Goal: Task Accomplishment & Management: Use online tool/utility

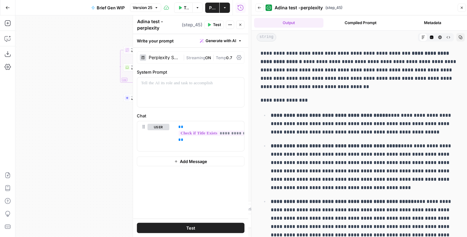
scroll to position [114, 0]
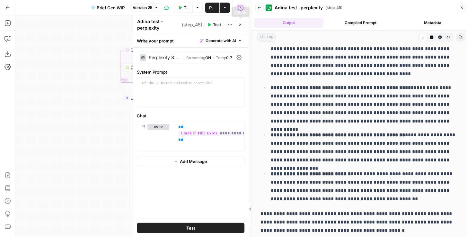
click at [238, 23] on button "Close" at bounding box center [240, 25] width 8 height 8
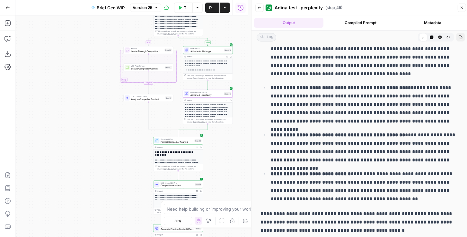
click at [463, 8] on icon "button" at bounding box center [462, 8] width 4 height 4
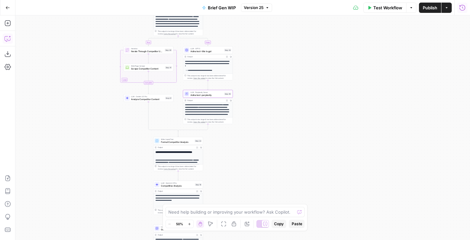
click at [9, 36] on icon "button" at bounding box center [10, 37] width 2 height 2
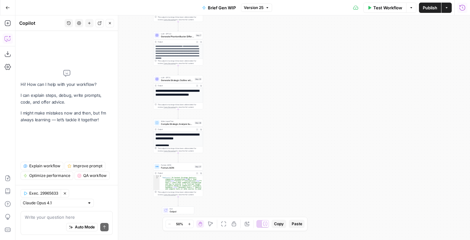
click at [50, 220] on div "Write your question here Auto Mode Send" at bounding box center [67, 223] width 92 height 24
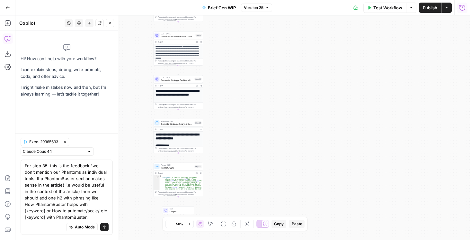
type textarea "For step 35, this is the feedback "we don’t mention our Phantoms as individual …"
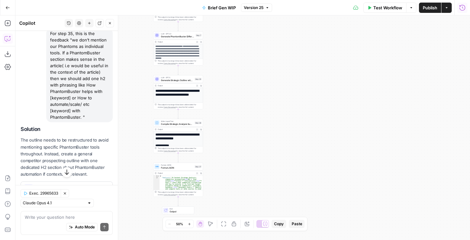
scroll to position [81, 0]
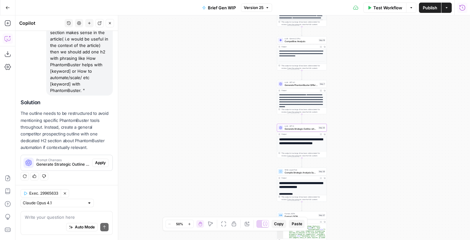
click at [101, 162] on span "Apply" at bounding box center [100, 163] width 11 height 6
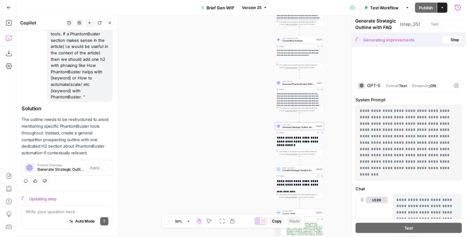
scroll to position [72, 0]
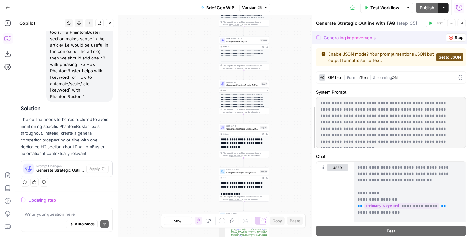
drag, startPoint x: 356, startPoint y: 67, endPoint x: 300, endPoint y: 69, distance: 56.9
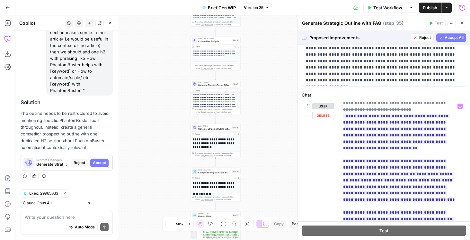
scroll to position [624, 0]
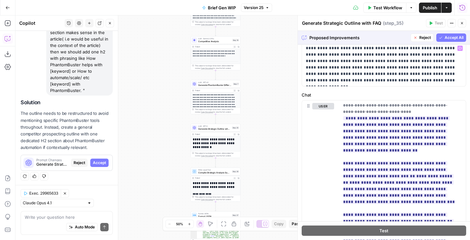
drag, startPoint x: 443, startPoint y: 37, endPoint x: 433, endPoint y: 30, distance: 11.9
click at [444, 37] on span "Accept All" at bounding box center [453, 38] width 19 height 6
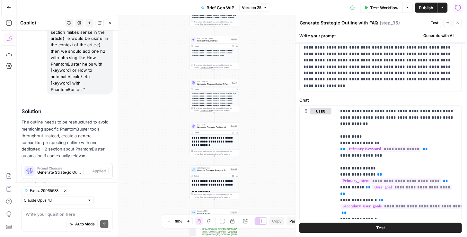
scroll to position [0, 0]
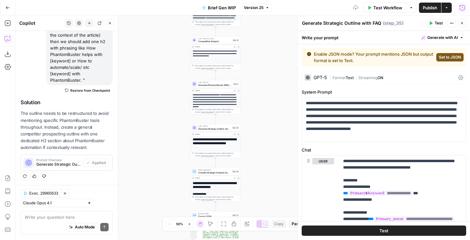
click at [433, 25] on icon "button" at bounding box center [431, 23] width 4 height 4
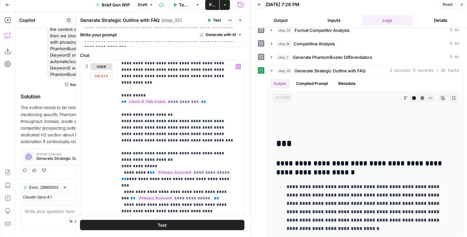
scroll to position [330, 0]
drag, startPoint x: 165, startPoint y: 126, endPoint x: 112, endPoint y: 121, distance: 52.9
click at [112, 121] on div "**********" at bounding box center [162, 199] width 164 height 277
drag, startPoint x: 148, startPoint y: 121, endPoint x: 140, endPoint y: 121, distance: 8.0
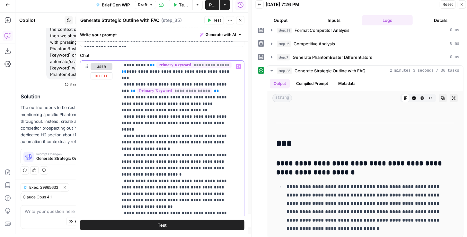
scroll to position [440, 0]
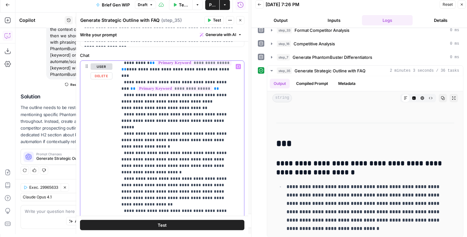
drag, startPoint x: 158, startPoint y: 145, endPoint x: 118, endPoint y: 116, distance: 49.1
click at [118, 116] on div "**********" at bounding box center [180, 192] width 124 height 262
drag, startPoint x: 154, startPoint y: 137, endPoint x: 187, endPoint y: 116, distance: 39.4
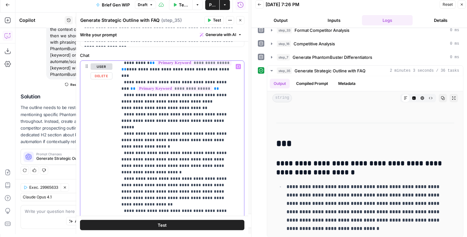
drag, startPoint x: 212, startPoint y: 133, endPoint x: 187, endPoint y: 115, distance: 30.8
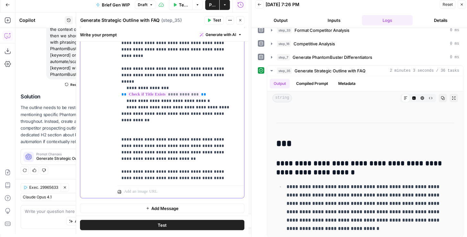
scroll to position [977, 0]
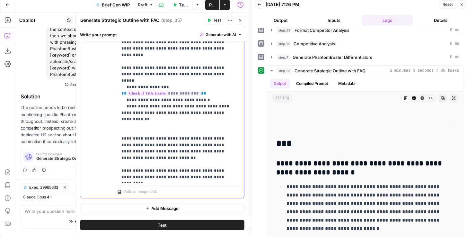
drag, startPoint x: 183, startPoint y: 144, endPoint x: 110, endPoint y: 143, distance: 72.3
click at [110, 143] on div "**********" at bounding box center [162, 59] width 164 height 277
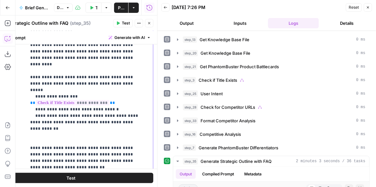
scroll to position [145, 0]
click at [151, 25] on button "Close" at bounding box center [149, 23] width 8 height 8
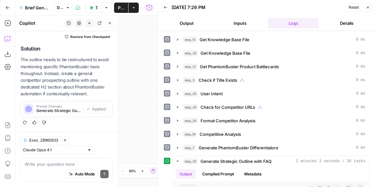
click at [369, 7] on icon "button" at bounding box center [368, 7] width 4 height 4
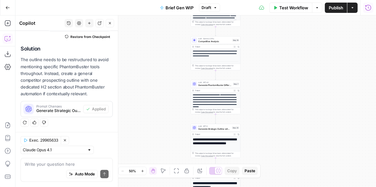
drag, startPoint x: 276, startPoint y: 58, endPoint x: 261, endPoint y: 126, distance: 68.9
click at [261, 125] on div "true false true false Workflow Set Inputs Inputs Get Knowledge Base File Get Kn…" at bounding box center [195, 100] width 360 height 171
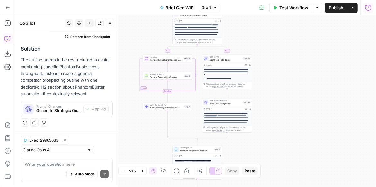
click at [273, 143] on div "true false true false Workflow Set Inputs Inputs Get Knowledge Base File Get Kn…" at bounding box center [195, 100] width 360 height 171
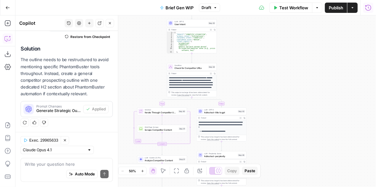
drag, startPoint x: 285, startPoint y: 70, endPoint x: 280, endPoint y: 121, distance: 52.0
click at [280, 121] on div "true false true false Workflow Set Inputs Inputs Get Knowledge Base File Get Kn…" at bounding box center [195, 100] width 360 height 171
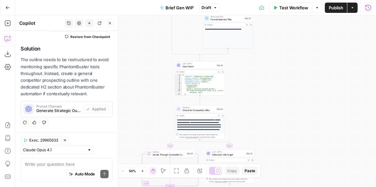
drag, startPoint x: 278, startPoint y: 84, endPoint x: 286, endPoint y: 126, distance: 42.8
click at [286, 126] on div "true false true false Workflow Set Inputs Inputs Get Knowledge Base File Get Kn…" at bounding box center [195, 100] width 360 height 171
click at [288, 146] on div "true false true false Workflow Set Inputs Inputs Get Knowledge Base File Get Kn…" at bounding box center [195, 100] width 360 height 171
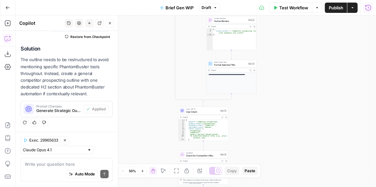
drag, startPoint x: 294, startPoint y: 91, endPoint x: 293, endPoint y: 82, distance: 9.3
click at [293, 82] on div "true false true false Workflow Set Inputs Inputs Get Knowledge Base File Get Kn…" at bounding box center [195, 100] width 360 height 171
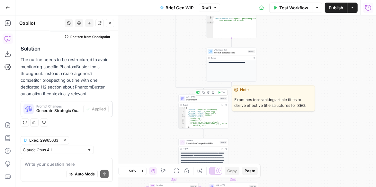
click at [211, 99] on span "User Intent" at bounding box center [202, 99] width 32 height 3
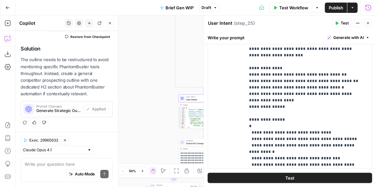
scroll to position [257, 0]
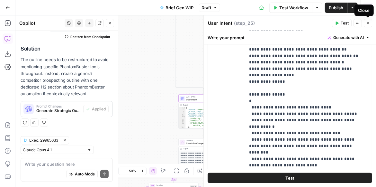
click at [366, 22] on icon "button" at bounding box center [368, 23] width 4 height 4
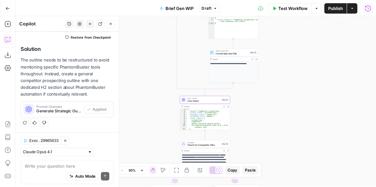
scroll to position [145, 0]
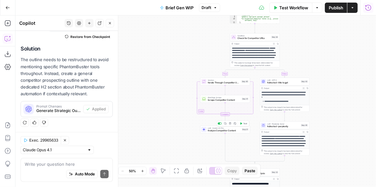
click at [226, 121] on button "Copy step" at bounding box center [225, 123] width 4 height 4
click at [229, 131] on span "Analyze Competitor Content" at bounding box center [224, 130] width 33 height 3
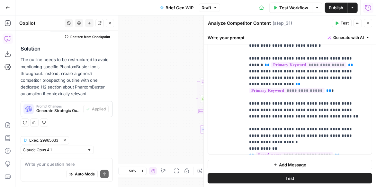
scroll to position [237, 0]
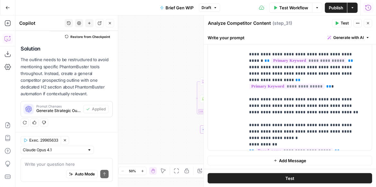
click at [368, 24] on icon "button" at bounding box center [368, 23] width 4 height 4
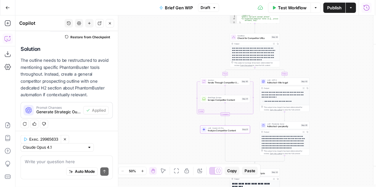
scroll to position [145, 0]
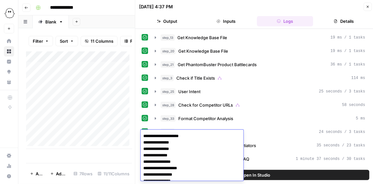
scroll to position [32, 0]
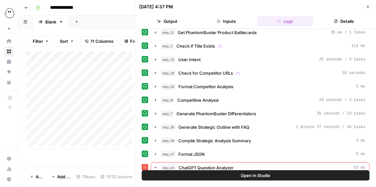
click at [366, 8] on icon "button" at bounding box center [368, 7] width 4 height 4
